Goal: Navigation & Orientation: Go to known website

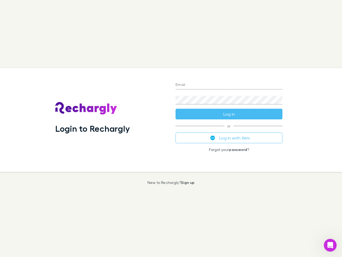
click at [171, 128] on div "Login to Rechargly" at bounding box center [111, 120] width 120 height 104
click at [229, 85] on input "Email" at bounding box center [229, 85] width 107 height 9
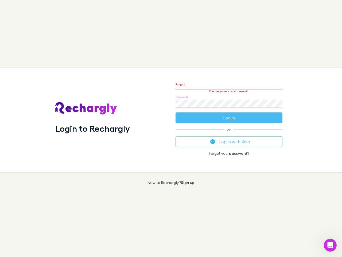
click at [229, 114] on form "Email Please enter a valid email. Password Log in" at bounding box center [229, 99] width 107 height 46
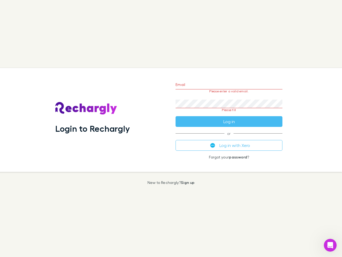
click at [229, 138] on div "Email Please enter a valid email. Password Please fill Log in or Log in with Xe…" at bounding box center [228, 120] width 115 height 104
click at [330, 245] on icon "Open Intercom Messenger" at bounding box center [330, 244] width 9 height 9
